Goal: Contribute content: Contribute content

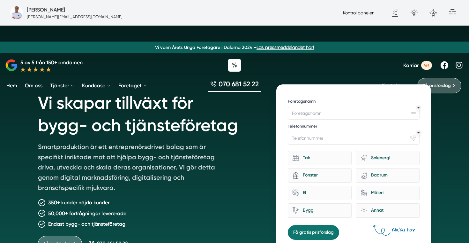
click at [349, 12] on link "Kontrollpanelen" at bounding box center [359, 12] width 32 height 5
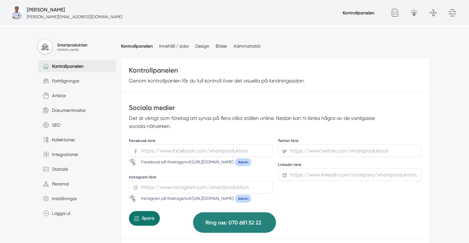
scroll to position [50, 0]
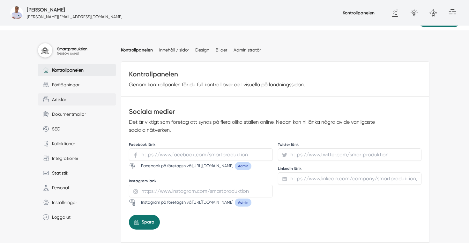
click at [61, 101] on span "Artiklar" at bounding box center [57, 99] width 17 height 7
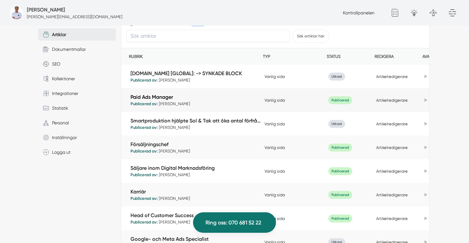
scroll to position [115, 0]
click at [236, 120] on link "Smartproduktion hjälpte Sol & Tak att öka antal förfrågningar med 732%" at bounding box center [196, 119] width 131 height 7
click at [403, 122] on link "Artikelredigerare" at bounding box center [392, 123] width 32 height 5
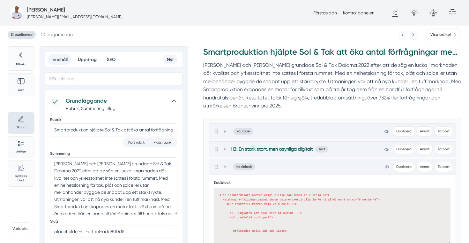
click at [28, 34] on span "Ej publicerad" at bounding box center [22, 35] width 28 height 8
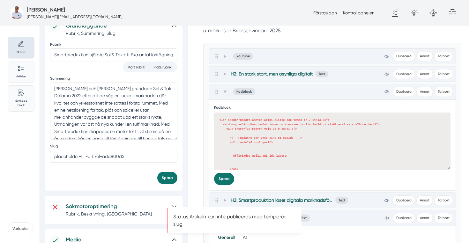
scroll to position [96, 0]
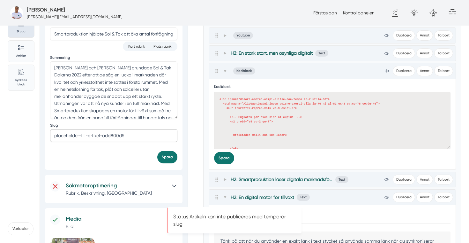
drag, startPoint x: 135, startPoint y: 139, endPoint x: 49, endPoint y: 134, distance: 86.6
click at [48, 134] on div "Grundläggande Rubrik, Summering, Slug Rubrik Smartproduktion hjälpte Sol & Tak …" at bounding box center [114, 81] width 138 height 175
click at [177, 158] on button "Spara" at bounding box center [167, 157] width 20 height 12
click at [125, 132] on input "sol-och-tak-dalarna" at bounding box center [113, 135] width 127 height 13
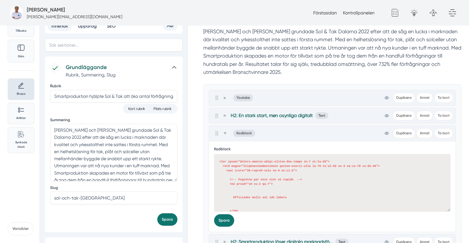
scroll to position [41, 0]
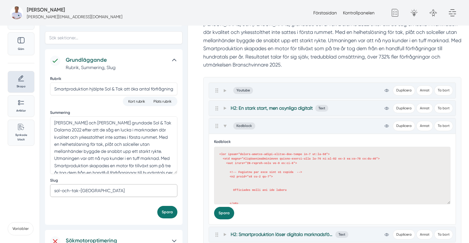
click at [112, 190] on input "sol-och-tak-dalarna" at bounding box center [113, 190] width 127 height 13
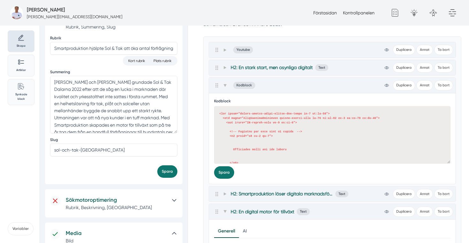
scroll to position [83, 0]
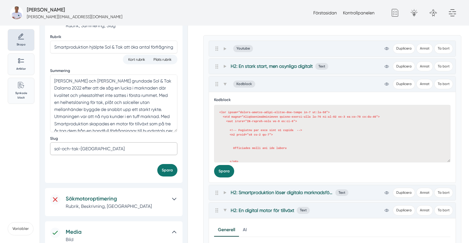
click at [115, 146] on input "sol-och-tak-dalarna" at bounding box center [113, 148] width 127 height 13
click at [97, 147] on input "sol-och-tak-dalarna" at bounding box center [113, 148] width 127 height 13
click at [97, 147] on input "sol-och-tak-[GEOGRAPHIC_DATA]" at bounding box center [113, 148] width 127 height 13
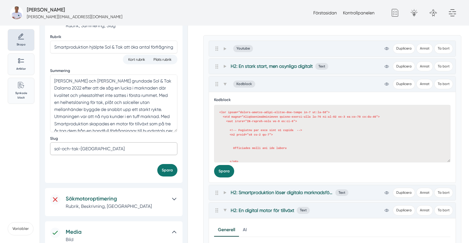
click at [113, 149] on input "sol-och-tak-[GEOGRAPHIC_DATA]" at bounding box center [113, 148] width 127 height 13
click at [161, 166] on button "Spara" at bounding box center [167, 170] width 20 height 12
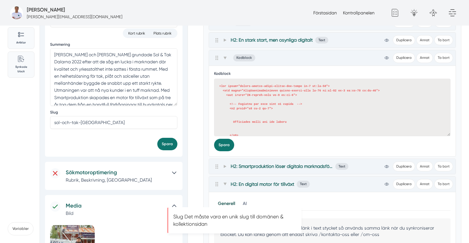
scroll to position [105, 0]
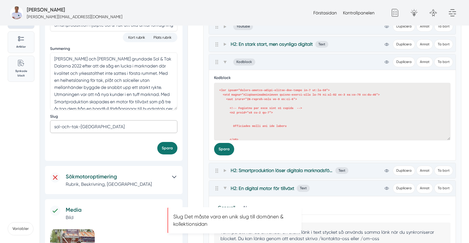
click at [127, 127] on input "sol-och-tak-[GEOGRAPHIC_DATA]" at bounding box center [113, 126] width 127 height 13
click at [120, 131] on input "sol-och-tak-[GEOGRAPHIC_DATA]" at bounding box center [113, 126] width 127 height 13
paste input "-kundcase"
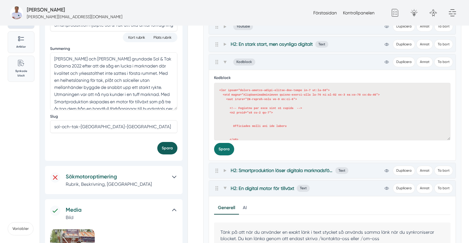
click at [165, 147] on button "Spara" at bounding box center [167, 148] width 20 height 12
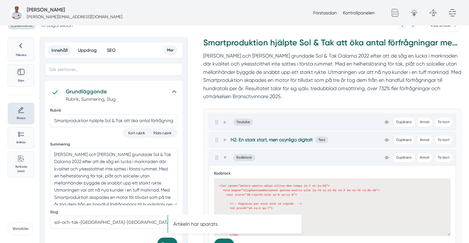
scroll to position [0, 0]
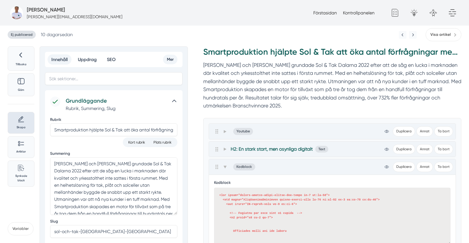
click at [31, 34] on span "Ej publicerad" at bounding box center [22, 35] width 28 height 8
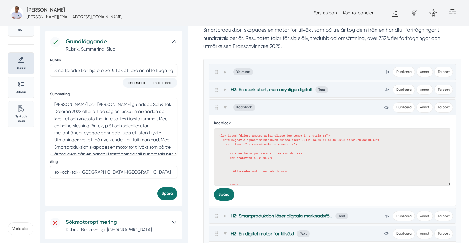
scroll to position [64, 0]
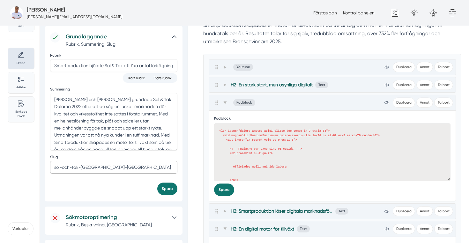
click at [131, 170] on input "sol-och-tak-dalarna-kundcase" at bounding box center [113, 167] width 127 height 13
type input "sol-och-tak-[GEOGRAPHIC_DATA]"
click at [166, 184] on button "Spara" at bounding box center [167, 188] width 20 height 12
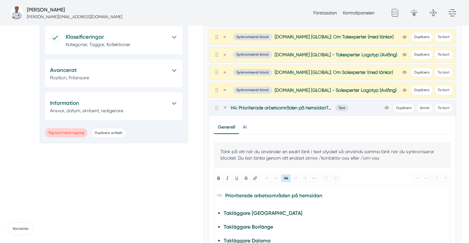
scroll to position [540, 0]
click at [171, 36] on icon at bounding box center [174, 36] width 6 height 6
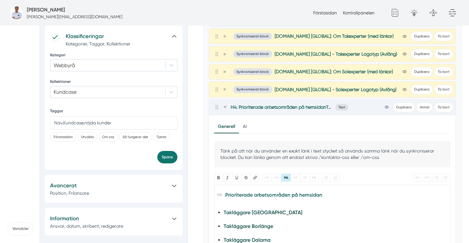
scroll to position [0, 0]
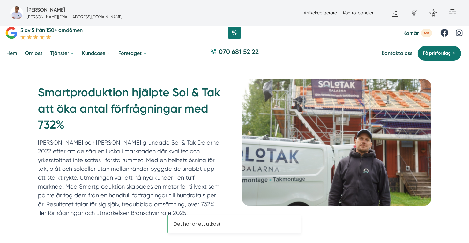
scroll to position [27, 0]
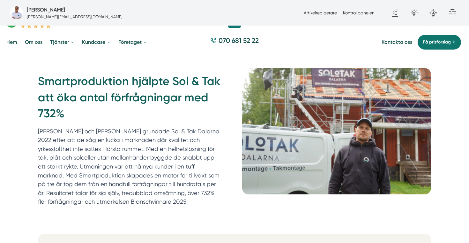
click at [117, 96] on h1 "Smartproduktion hjälpte Sol & Tak att öka antal förfrågningar med 732%" at bounding box center [132, 99] width 189 height 53
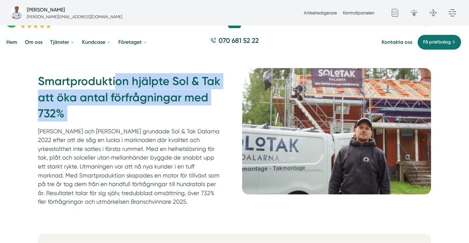
click at [117, 96] on h1 "Smartproduktion hjälpte Sol & Tak att öka antal förfrågningar med 732%" at bounding box center [132, 99] width 189 height 53
copy div "Smartproduktion hjälpte Sol & Tak att öka antal förfrågningar med 732%"
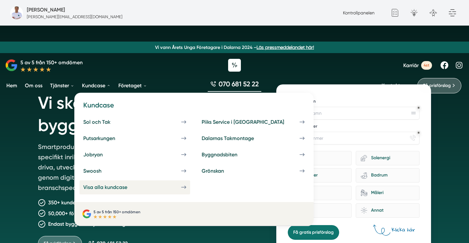
click at [110, 188] on div "Visa alla kundcase" at bounding box center [112, 187] width 59 height 6
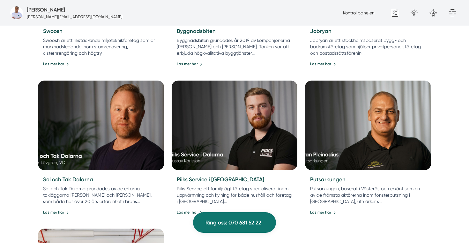
scroll to position [568, 0]
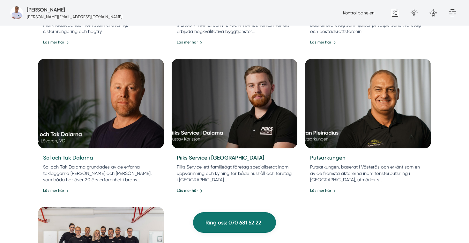
click at [78, 154] on link "Sol och Tak Dalarna" at bounding box center [68, 157] width 50 height 6
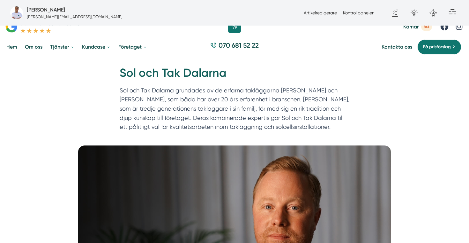
scroll to position [15, 0]
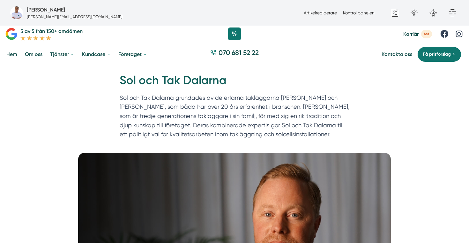
click at [316, 10] on div "Artikelredigerare Kontrollpanelen" at bounding box center [339, 12] width 76 height 7
click at [324, 13] on link "Artikelredigerare" at bounding box center [320, 12] width 33 height 5
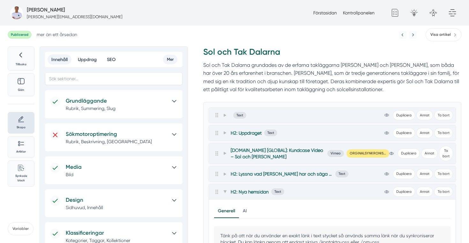
click at [23, 34] on span "Publicerad" at bounding box center [20, 35] width 24 height 8
click at [129, 104] on h5 "Grundläggande" at bounding box center [116, 100] width 101 height 9
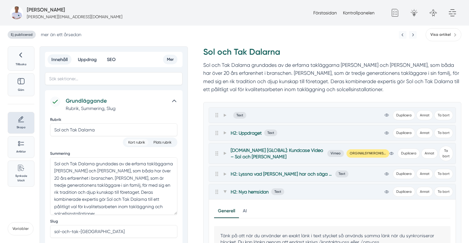
scroll to position [43, 0]
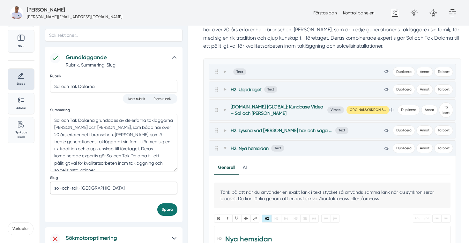
click at [104, 187] on input "sol-och-tak-dalarna" at bounding box center [113, 187] width 127 height 13
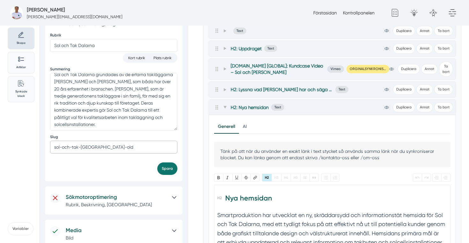
scroll to position [92, 0]
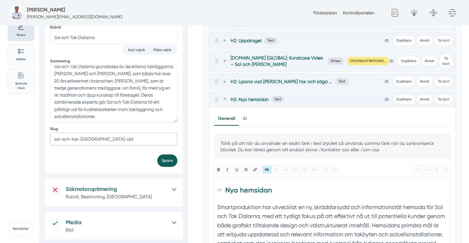
type input "sol-och-tak-dalarna-old"
click at [168, 163] on button "Spara" at bounding box center [167, 160] width 20 height 12
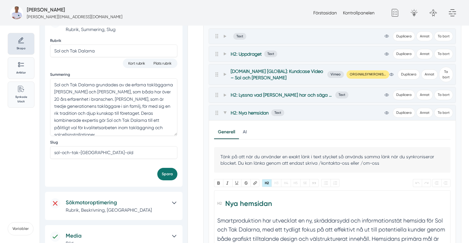
scroll to position [0, 0]
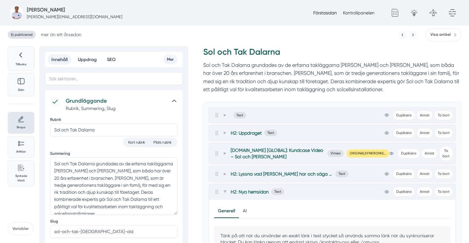
click at [323, 11] on link "Förstasidan" at bounding box center [325, 12] width 24 height 5
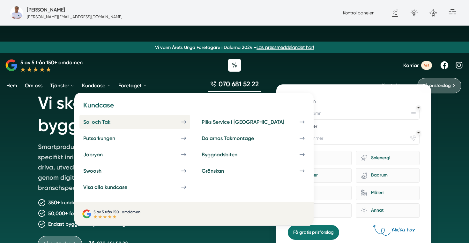
click at [101, 117] on link "Sol och Tak" at bounding box center [134, 122] width 111 height 14
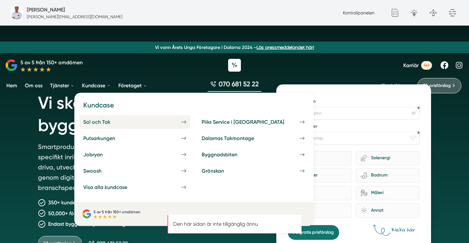
click at [118, 119] on div "Sol och Tak" at bounding box center [104, 122] width 42 height 6
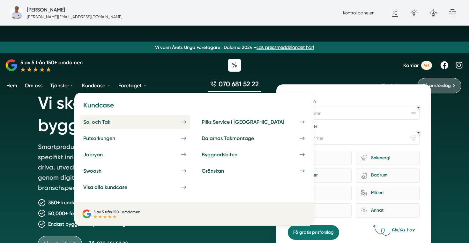
click at [103, 122] on div "Sol och Tak" at bounding box center [104, 122] width 42 height 6
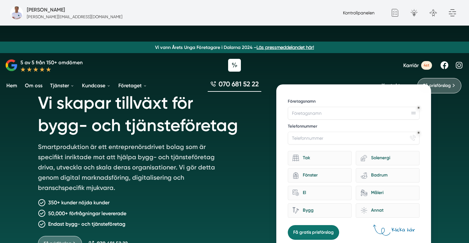
click at [348, 15] on link "Kontrollpanelen" at bounding box center [359, 12] width 32 height 5
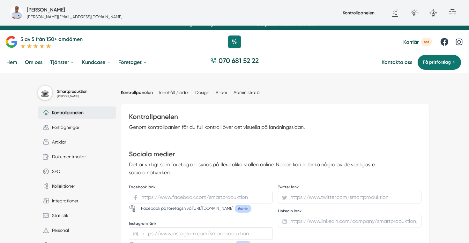
scroll to position [10, 0]
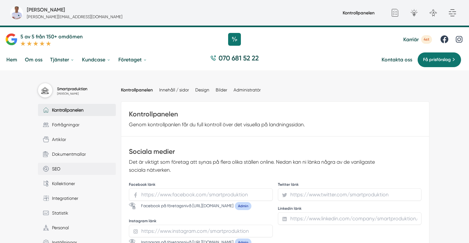
click at [78, 168] on link "Search Circle Streamline Icon: https://streamlinehq.com search-circle SEO" at bounding box center [77, 168] width 78 height 12
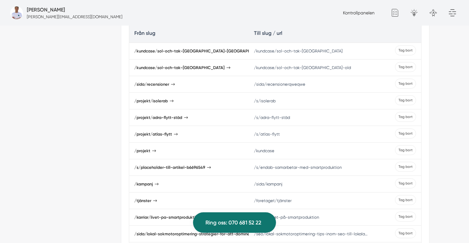
scroll to position [377, 0]
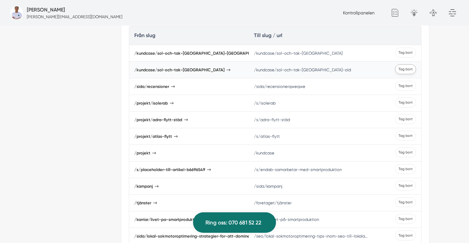
click at [408, 72] on button "Tag bort" at bounding box center [405, 69] width 21 height 10
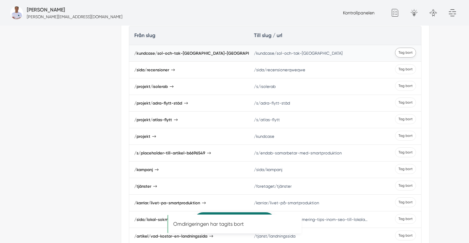
click at [411, 56] on button "Tag bort" at bounding box center [405, 53] width 21 height 10
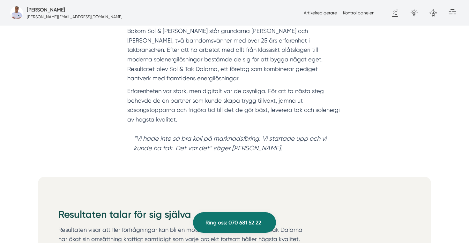
scroll to position [501, 0]
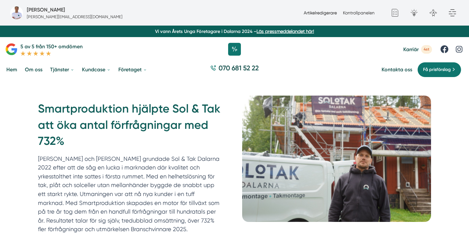
click at [317, 12] on link "Artikelredigerare" at bounding box center [320, 12] width 33 height 5
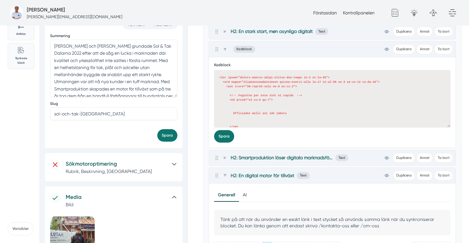
click at [180, 168] on div "Sökmotoroptimering Rubrik, Beskrivning, Sökord" at bounding box center [114, 167] width 138 height 28
click at [173, 165] on icon at bounding box center [174, 164] width 6 height 6
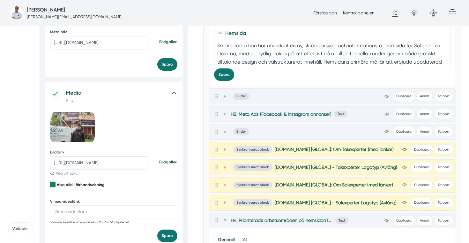
scroll to position [429, 0]
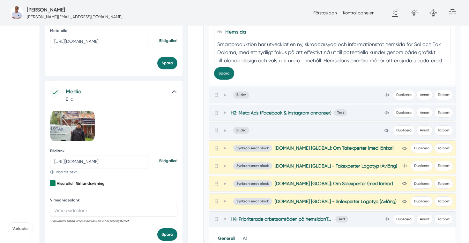
click at [69, 171] on span "Visa alt text" at bounding box center [63, 171] width 27 height 5
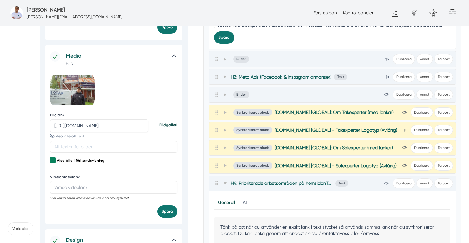
scroll to position [465, 0]
click at [112, 146] on input "text" at bounding box center [113, 145] width 127 height 11
type input "Markus_ägare_sol_"
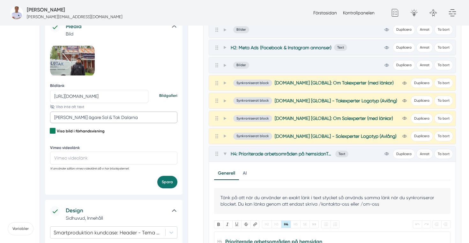
scroll to position [494, 0]
type input "Markus ägare Sol & Tak Dalarna"
click at [174, 180] on button "Spara" at bounding box center [167, 181] width 20 height 12
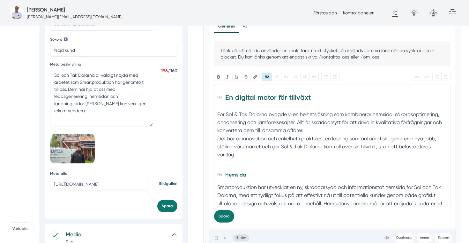
scroll to position [0, 0]
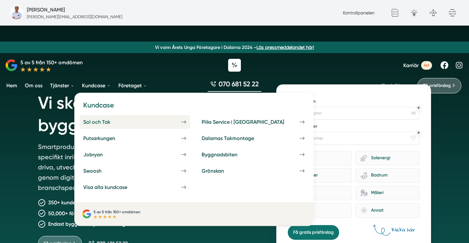
click at [101, 117] on link "Sol och Tak" at bounding box center [134, 122] width 111 height 14
